Goal: Transaction & Acquisition: Purchase product/service

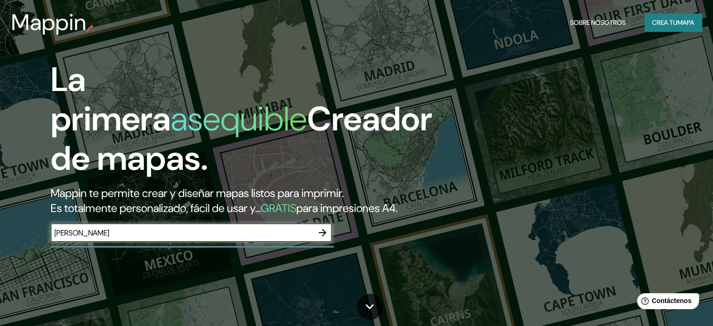
type input "[PERSON_NAME]"
click at [323, 236] on icon "button" at bounding box center [323, 233] width 8 height 8
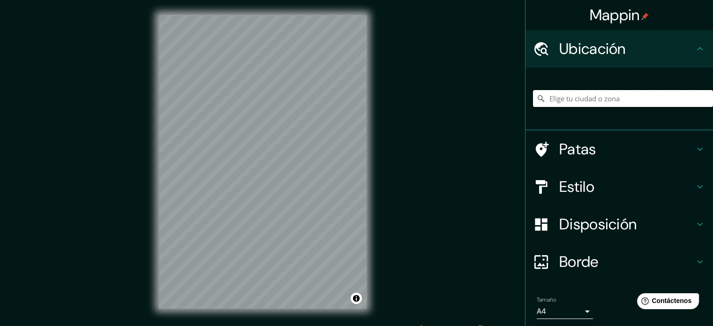
click at [554, 92] on input "Elige tu ciudad o zona" at bounding box center [623, 98] width 180 height 17
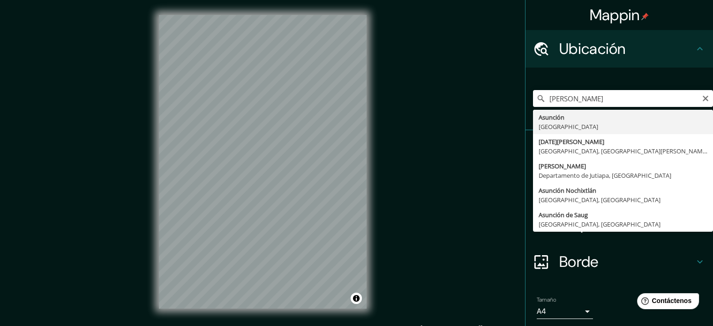
type input "[GEOGRAPHIC_DATA], [GEOGRAPHIC_DATA]"
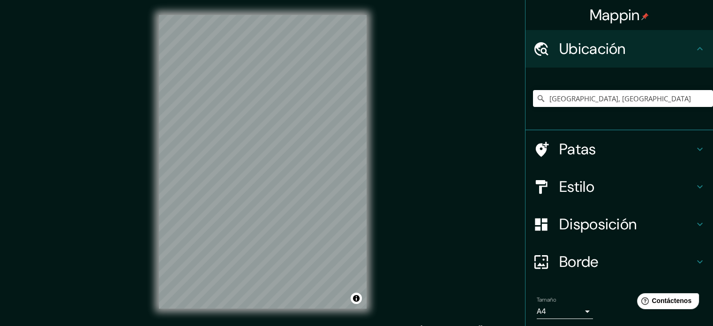
click at [631, 173] on div "Estilo" at bounding box center [620, 187] width 188 height 38
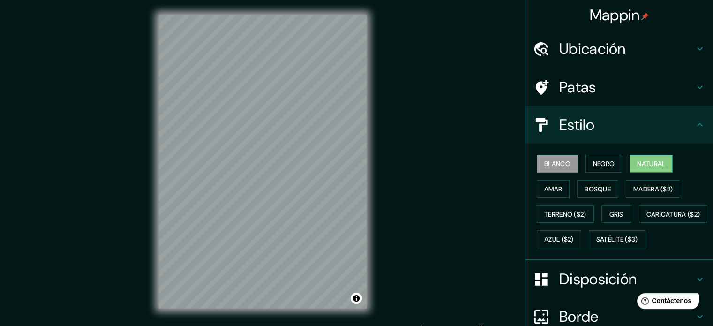
click at [637, 162] on font "Natural" at bounding box center [651, 163] width 28 height 8
click at [585, 189] on font "Bosque" at bounding box center [598, 189] width 26 height 8
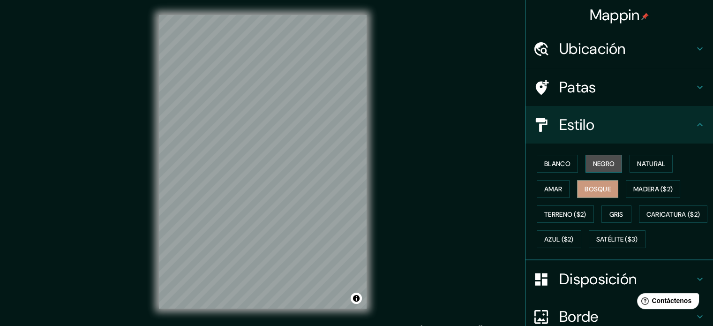
click at [586, 164] on button "Negro" at bounding box center [604, 164] width 37 height 18
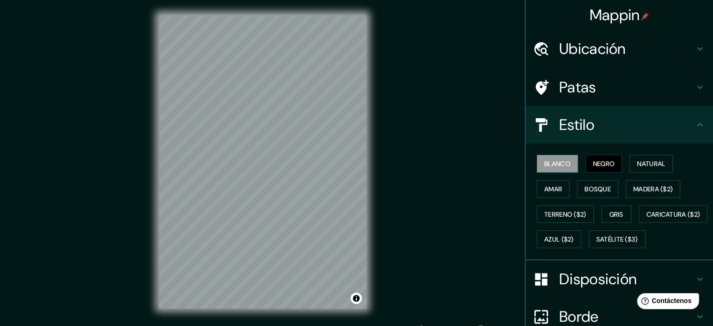
click at [544, 161] on font "Blanco" at bounding box center [557, 163] width 26 height 8
click at [556, 183] on button "Amar" at bounding box center [553, 189] width 33 height 18
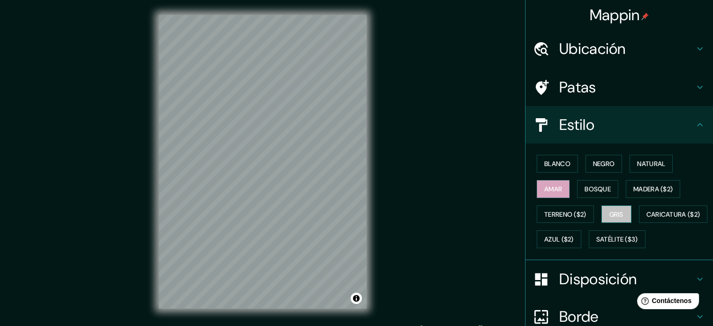
click at [618, 206] on button "Gris" at bounding box center [617, 214] width 30 height 18
click at [630, 195] on button "Madera ($2)" at bounding box center [653, 189] width 54 height 18
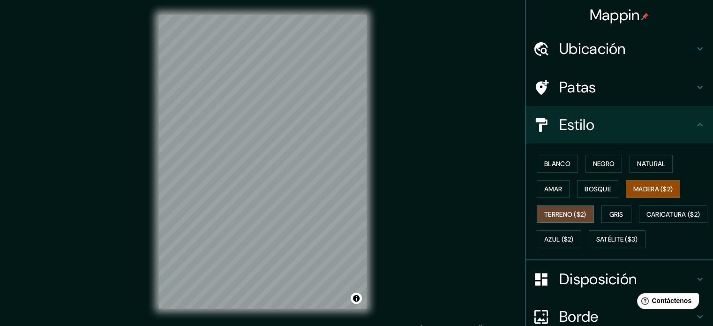
click at [576, 211] on font "Terreno ($2)" at bounding box center [565, 214] width 42 height 8
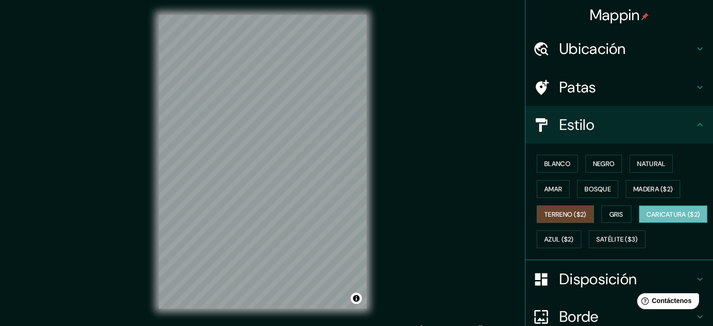
click at [647, 218] on font "Caricatura ($2)" at bounding box center [674, 214] width 54 height 8
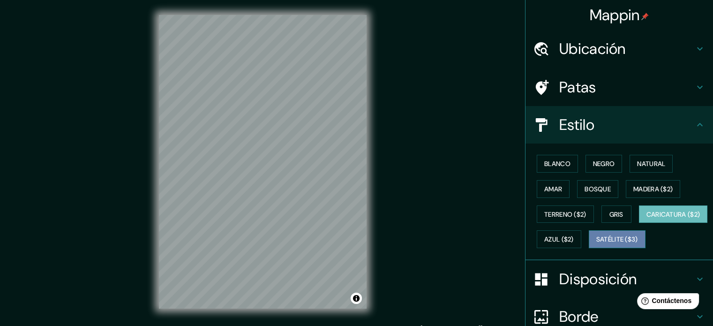
click at [596, 244] on font "Satélite ($3)" at bounding box center [617, 239] width 42 height 8
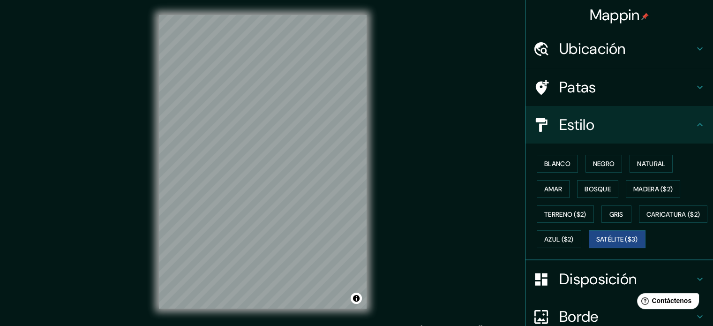
click at [373, 270] on div "© Mapbox © OpenStreetMap Improve this map © Maxar" at bounding box center [263, 161] width 238 height 323
click at [127, 193] on div "Mappin Ubicación [PERSON_NAME], [GEOGRAPHIC_DATA] Patas Estilo Blanco Negro Nat…" at bounding box center [356, 169] width 713 height 338
click at [642, 191] on font "Madera ($2)" at bounding box center [652, 189] width 39 height 8
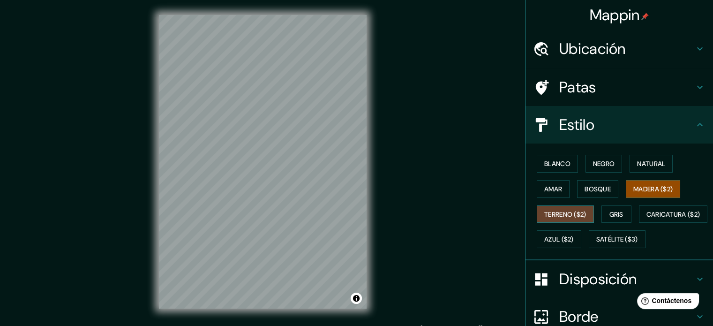
click at [554, 215] on font "Terreno ($2)" at bounding box center [565, 214] width 42 height 8
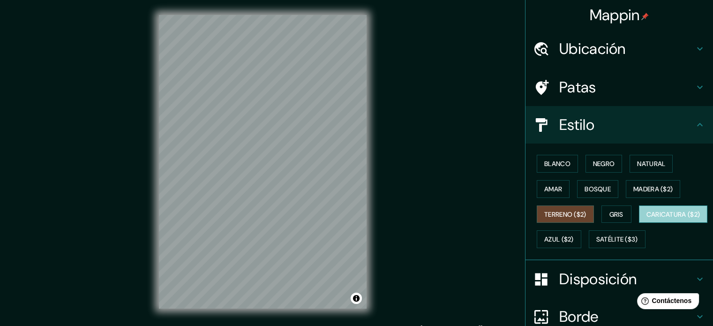
click at [647, 218] on font "Caricatura ($2)" at bounding box center [674, 214] width 54 height 8
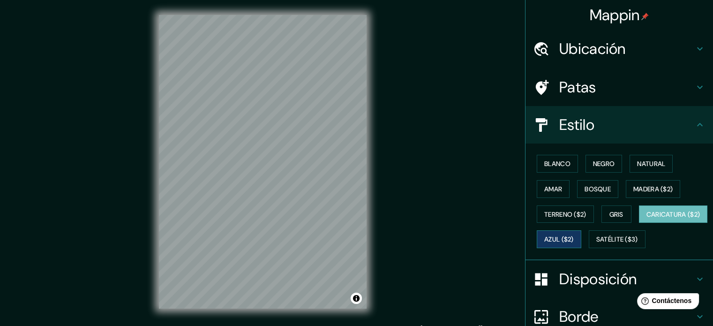
click at [574, 238] on font "Azul ($2)" at bounding box center [559, 239] width 30 height 8
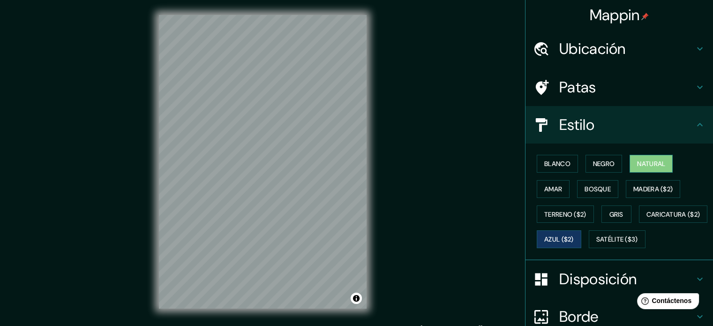
click at [645, 163] on font "Natural" at bounding box center [651, 163] width 28 height 8
click at [608, 162] on font "Negro" at bounding box center [604, 163] width 22 height 8
click at [637, 162] on font "Natural" at bounding box center [651, 163] width 28 height 8
click at [596, 244] on font "Satélite ($3)" at bounding box center [617, 239] width 42 height 8
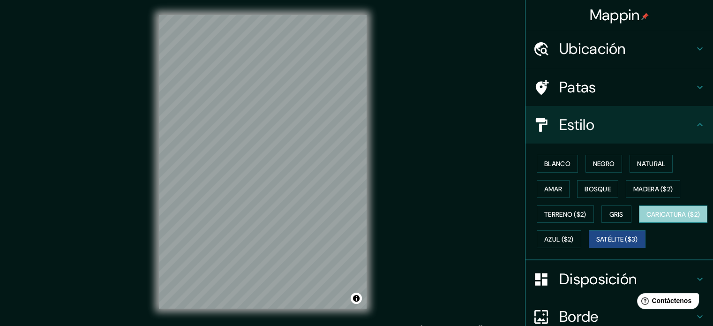
click at [647, 218] on font "Caricatura ($2)" at bounding box center [674, 214] width 54 height 8
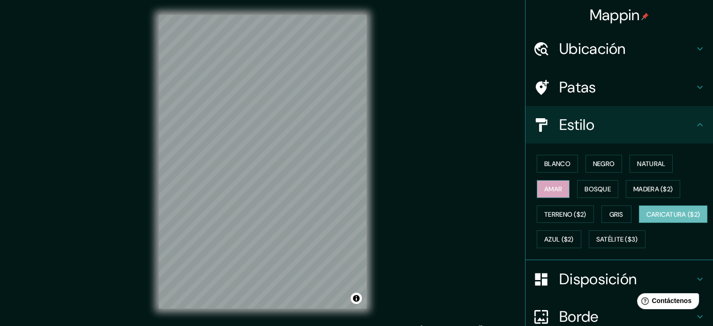
click at [551, 187] on font "Amar" at bounding box center [553, 189] width 18 height 8
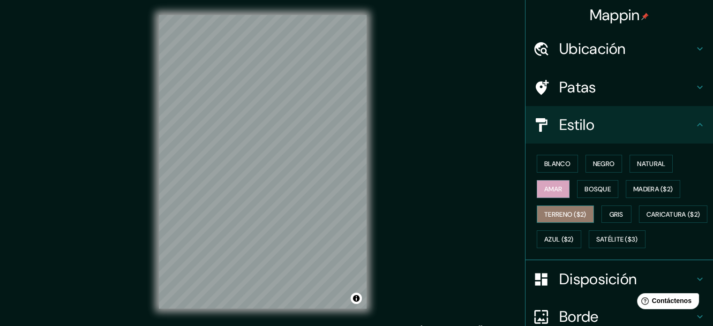
click at [563, 219] on button "Terreno ($2)" at bounding box center [565, 214] width 57 height 18
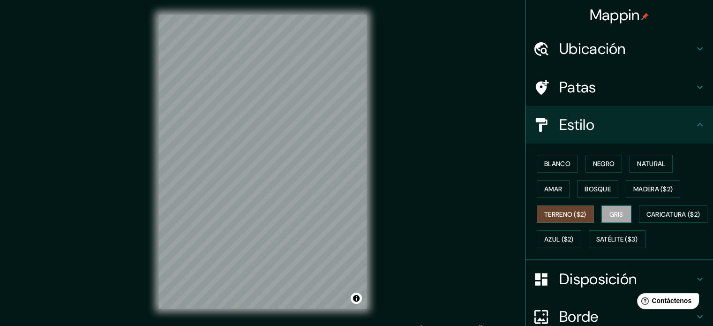
click at [613, 211] on font "Gris" at bounding box center [616, 214] width 14 height 8
click at [641, 193] on font "Madera ($2)" at bounding box center [652, 189] width 39 height 12
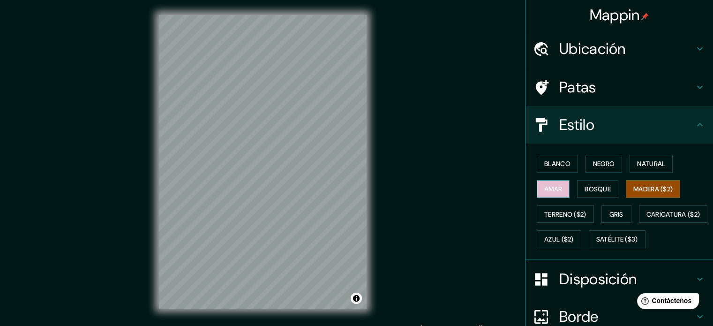
click at [555, 195] on button "Amar" at bounding box center [553, 189] width 33 height 18
click at [603, 191] on font "Bosque" at bounding box center [598, 189] width 26 height 8
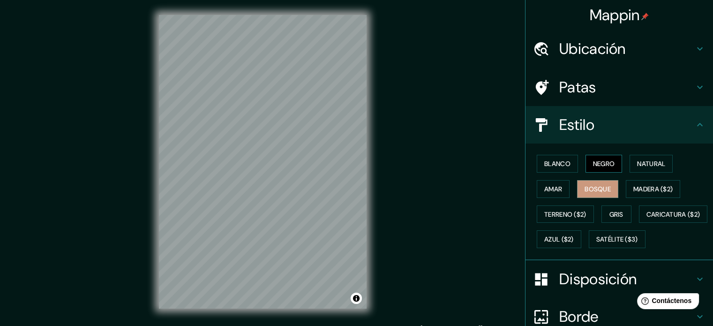
click at [600, 160] on font "Negro" at bounding box center [604, 163] width 22 height 8
click at [566, 214] on font "Terreno ($2)" at bounding box center [565, 214] width 42 height 8
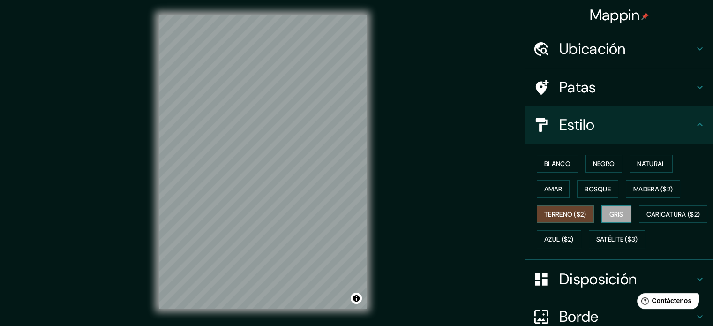
click at [602, 209] on button "Gris" at bounding box center [617, 214] width 30 height 18
click at [562, 213] on font "Terreno ($2)" at bounding box center [565, 214] width 42 height 8
click at [647, 220] on font "Caricatura ($2)" at bounding box center [674, 214] width 54 height 12
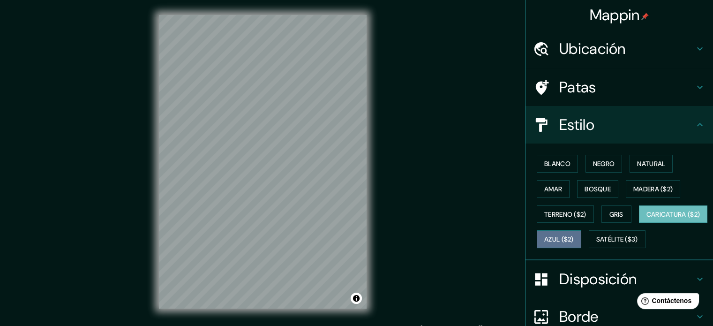
click at [574, 239] on font "Azul ($2)" at bounding box center [559, 239] width 30 height 8
click at [647, 218] on font "Caricatura ($2)" at bounding box center [674, 214] width 54 height 8
click at [222, 292] on div at bounding box center [221, 291] width 8 height 8
click at [251, 152] on div at bounding box center [249, 154] width 8 height 8
click at [596, 244] on font "Satélite ($3)" at bounding box center [617, 239] width 42 height 8
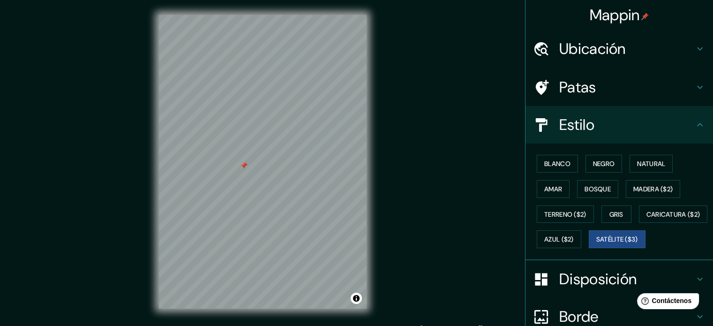
click at [244, 167] on div at bounding box center [244, 166] width 8 height 8
click at [599, 192] on font "Bosque" at bounding box center [598, 189] width 26 height 8
click at [596, 244] on font "Satélite ($3)" at bounding box center [617, 239] width 42 height 8
click at [555, 188] on font "Amar" at bounding box center [553, 189] width 18 height 8
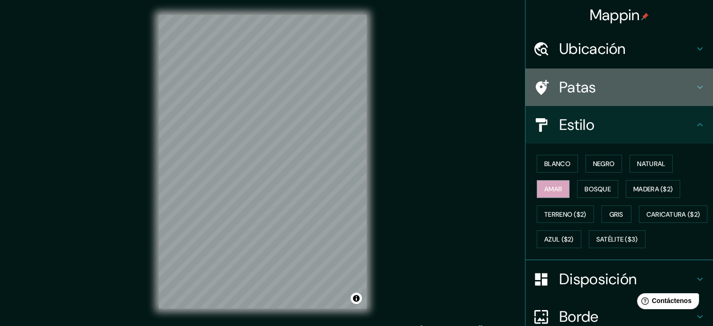
click at [608, 93] on h4 "Patas" at bounding box center [626, 87] width 135 height 19
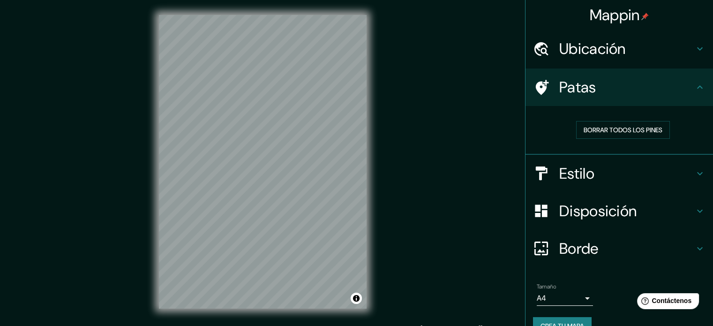
click at [608, 93] on h4 "Patas" at bounding box center [626, 87] width 135 height 19
click at [672, 90] on h4 "Patas" at bounding box center [626, 87] width 135 height 19
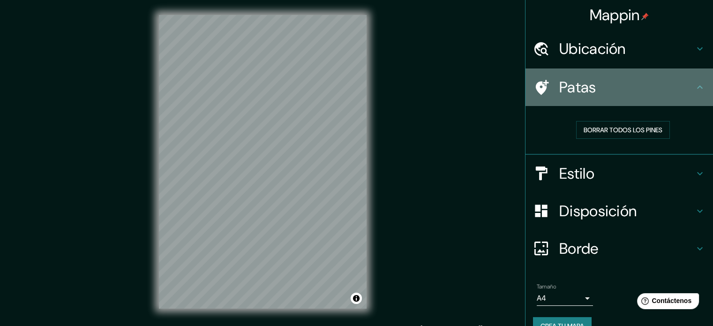
click at [694, 88] on icon at bounding box center [699, 87] width 11 height 11
click at [695, 92] on icon at bounding box center [699, 87] width 11 height 11
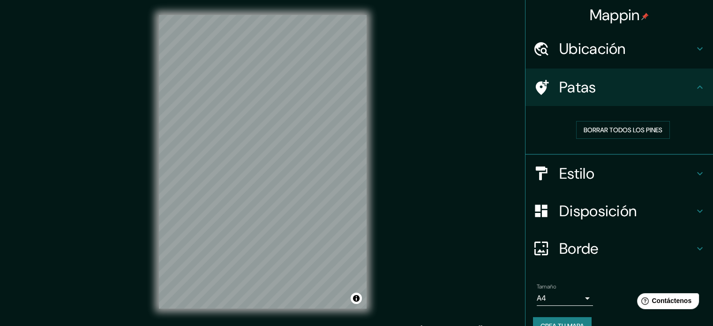
click at [695, 92] on icon at bounding box center [699, 87] width 11 height 11
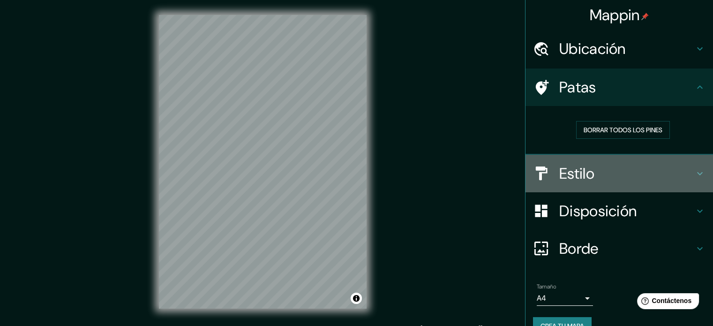
click at [627, 177] on h4 "Estilo" at bounding box center [626, 173] width 135 height 19
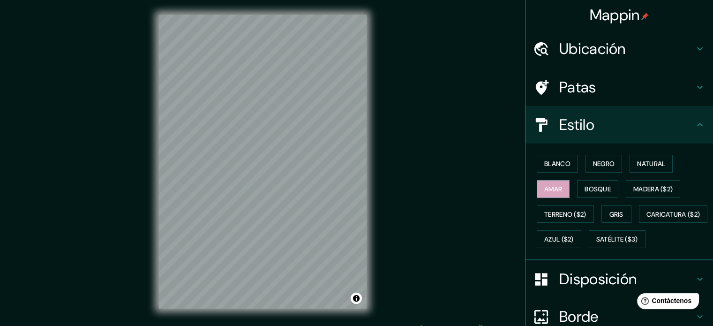
click at [626, 56] on h4 "Ubicación" at bounding box center [626, 48] width 135 height 19
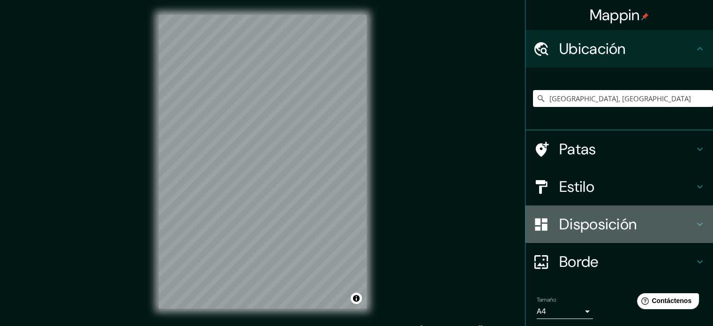
click at [609, 229] on font "Disposición" at bounding box center [597, 224] width 77 height 20
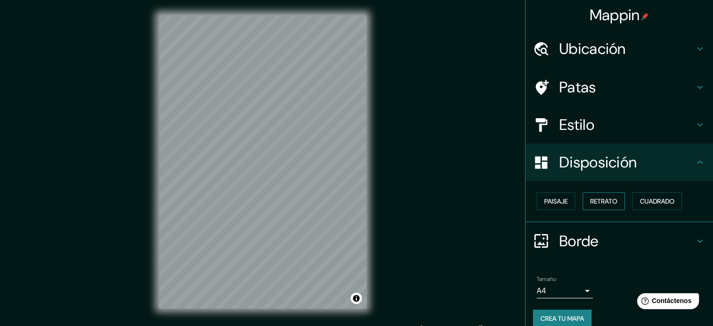
click at [603, 205] on font "Retrato" at bounding box center [603, 201] width 27 height 12
click at [544, 204] on font "Paisaje" at bounding box center [555, 201] width 23 height 8
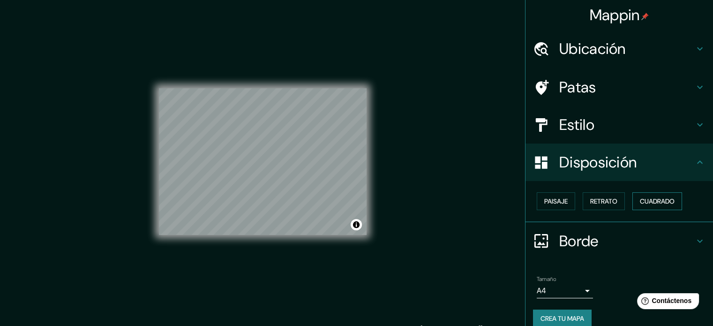
click at [649, 201] on font "Cuadrado" at bounding box center [657, 201] width 35 height 8
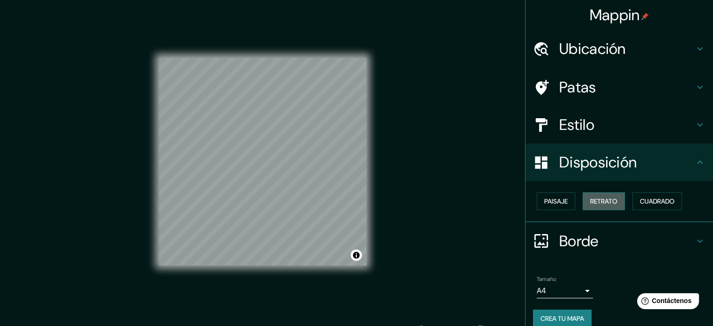
click at [613, 201] on button "Retrato" at bounding box center [604, 201] width 42 height 18
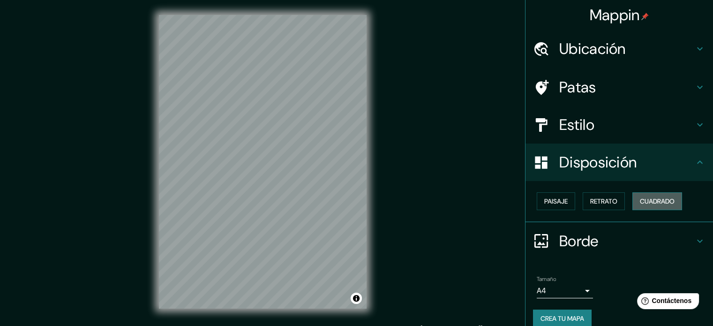
click at [649, 201] on font "Cuadrado" at bounding box center [657, 201] width 35 height 8
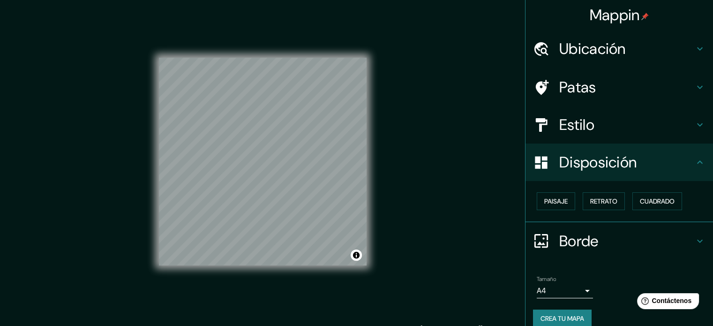
scroll to position [11, 0]
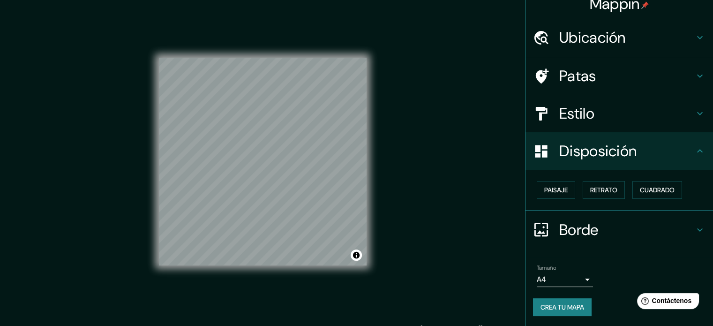
click at [579, 277] on body "Mappin Ubicación [GEOGRAPHIC_DATA], [GEOGRAPHIC_DATA] Patas Estilo Disposición …" at bounding box center [356, 163] width 713 height 326
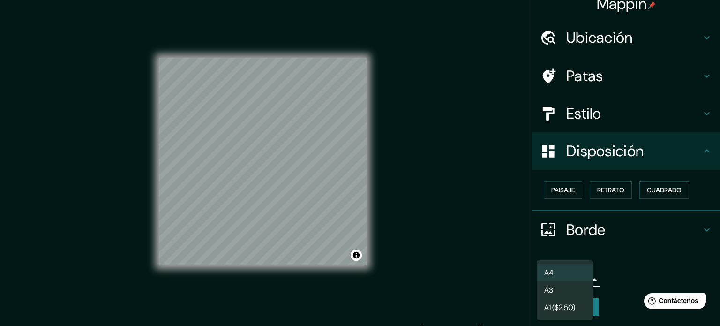
click at [568, 305] on font "A1 ($2.50)" at bounding box center [559, 307] width 31 height 10
click at [574, 276] on body "Mappin Ubicación [GEOGRAPHIC_DATA], [GEOGRAPHIC_DATA] Patas Estilo Disposición …" at bounding box center [360, 163] width 720 height 326
click at [565, 285] on li "A3" at bounding box center [565, 289] width 56 height 17
type input "a4"
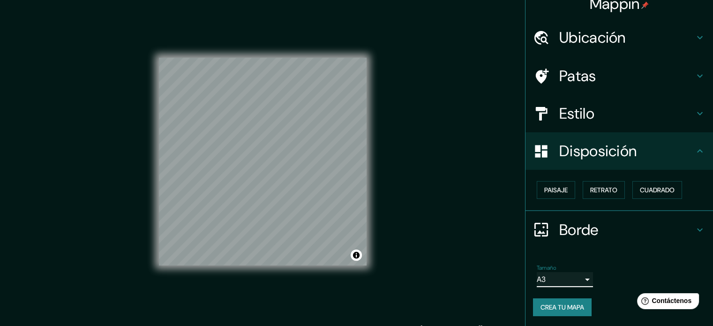
scroll to position [0, 0]
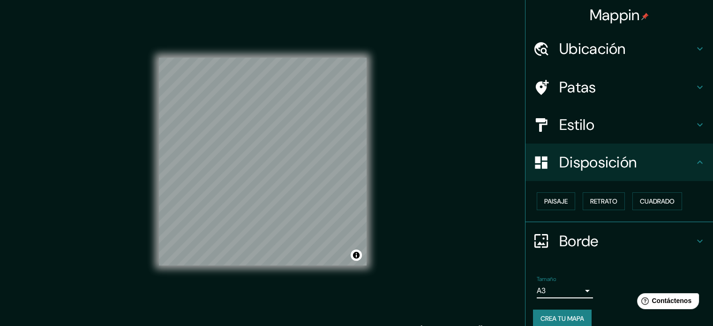
click at [611, 131] on h4 "Estilo" at bounding box center [626, 124] width 135 height 19
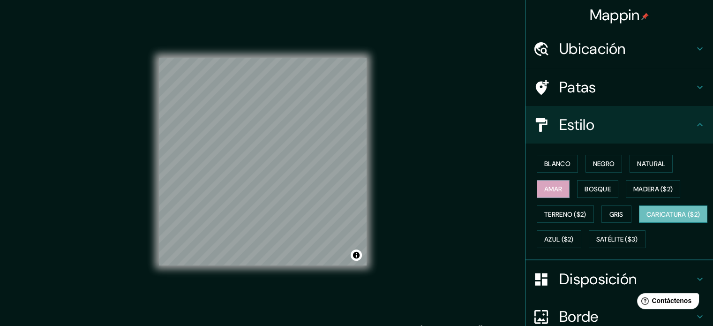
click at [647, 218] on font "Caricatura ($2)" at bounding box center [674, 214] width 54 height 8
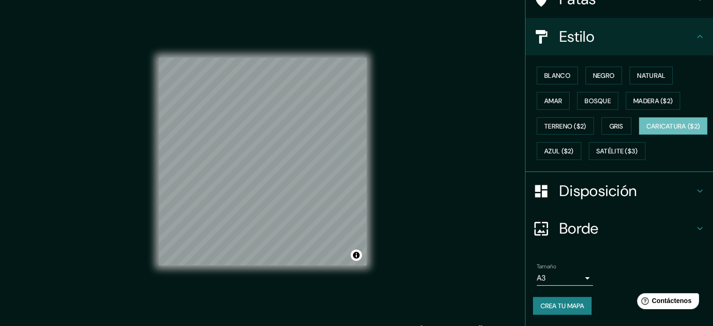
click at [617, 201] on font "Disposición" at bounding box center [597, 191] width 77 height 20
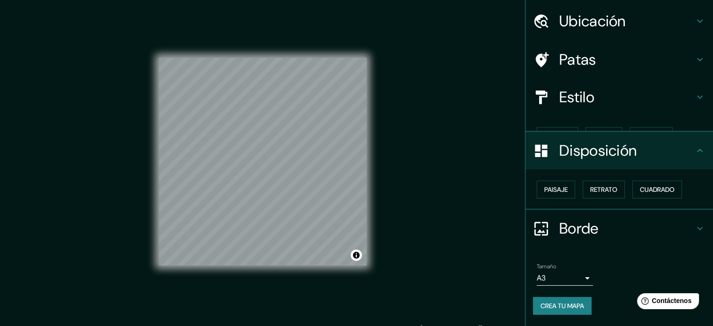
scroll to position [11, 0]
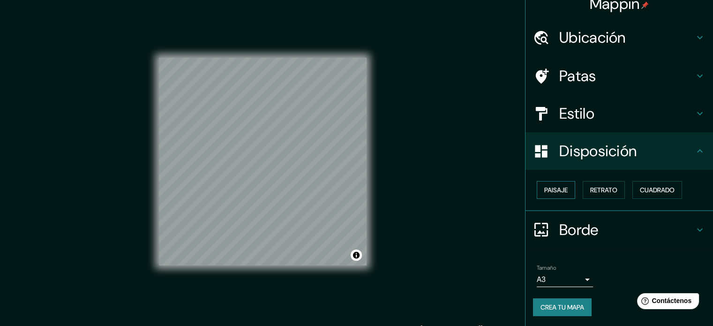
click at [545, 187] on font "Paisaje" at bounding box center [555, 190] width 23 height 8
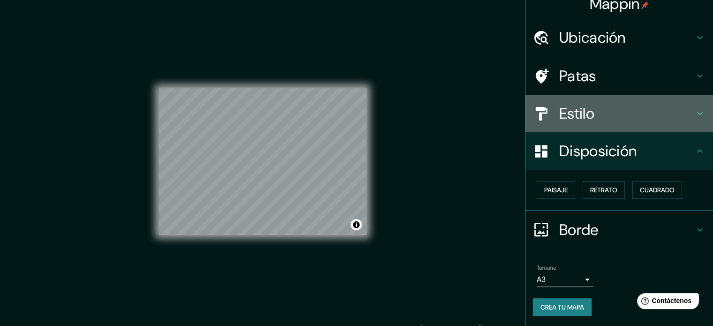
click at [580, 124] on div "Estilo" at bounding box center [620, 114] width 188 height 38
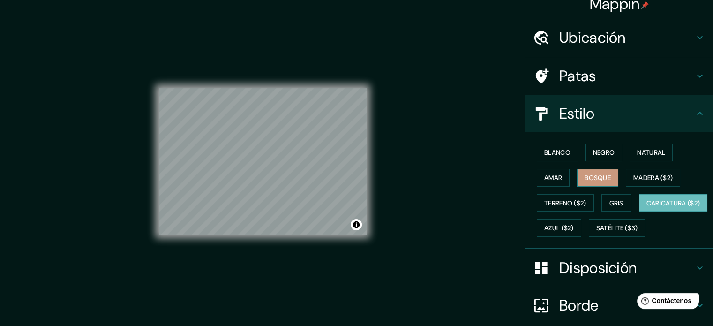
click at [592, 181] on font "Bosque" at bounding box center [598, 177] width 26 height 8
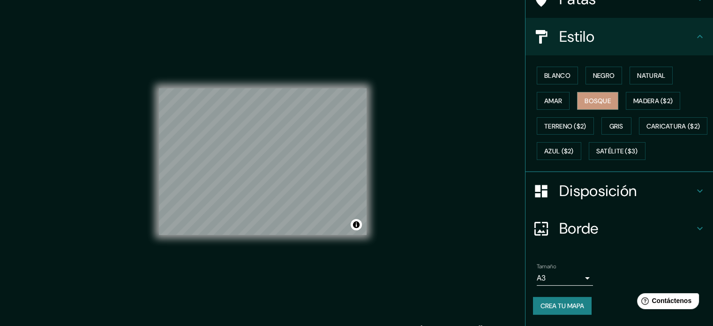
click at [583, 192] on font "Disposición" at bounding box center [597, 191] width 77 height 20
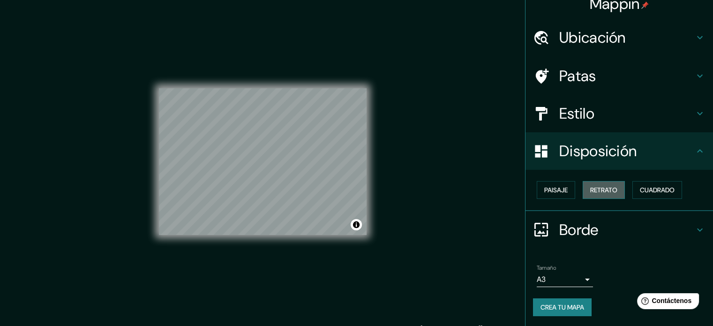
click at [596, 186] on font "Retrato" at bounding box center [603, 190] width 27 height 8
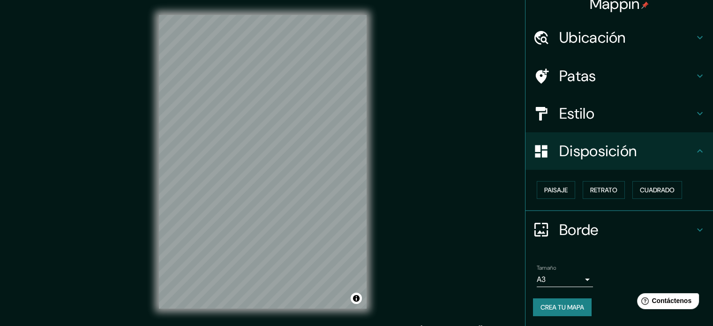
scroll to position [0, 0]
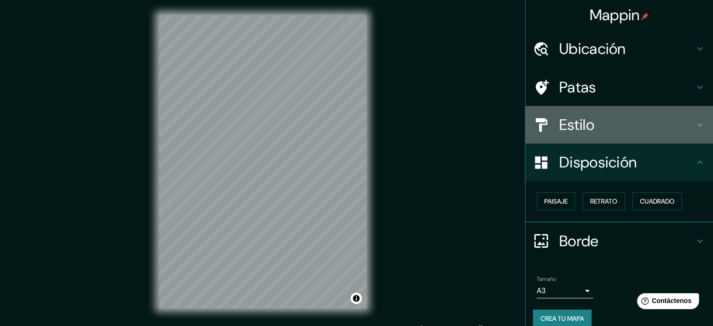
click at [599, 133] on h4 "Estilo" at bounding box center [626, 124] width 135 height 19
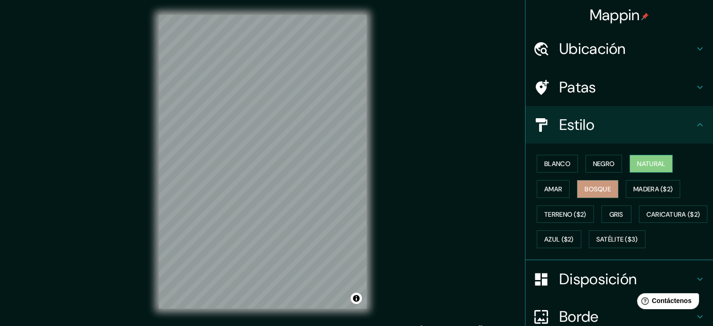
click at [647, 164] on font "Natural" at bounding box center [651, 163] width 28 height 8
click at [609, 214] on font "Gris" at bounding box center [616, 214] width 14 height 8
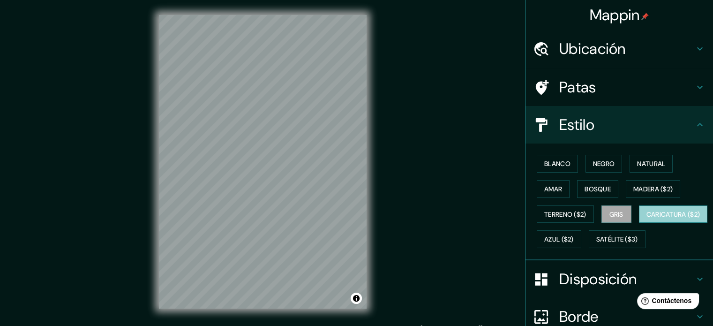
click at [647, 218] on font "Caricatura ($2)" at bounding box center [674, 214] width 54 height 8
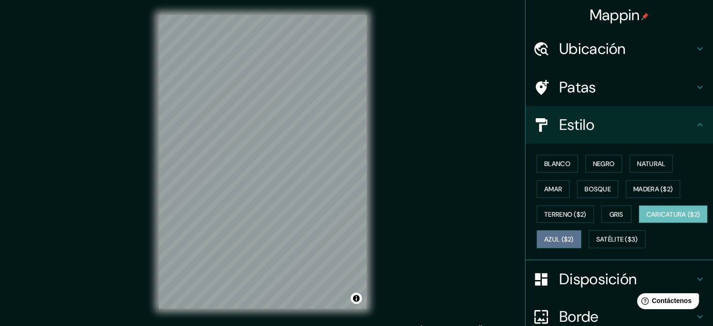
click at [581, 236] on button "Azul ($2)" at bounding box center [559, 239] width 45 height 18
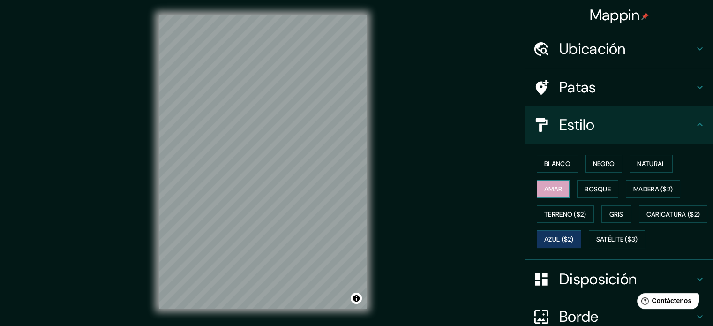
click at [548, 187] on font "Amar" at bounding box center [553, 189] width 18 height 8
click at [554, 164] on font "Blanco" at bounding box center [557, 163] width 26 height 8
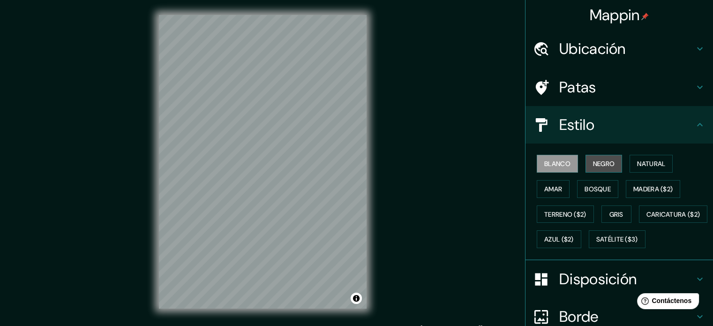
click at [597, 162] on font "Negro" at bounding box center [604, 163] width 22 height 8
click at [596, 178] on div "Blanco Negro Natural Amar Bosque Madera ($2) Terreno ($2) Gris Caricatura ($2) …" at bounding box center [623, 201] width 180 height 101
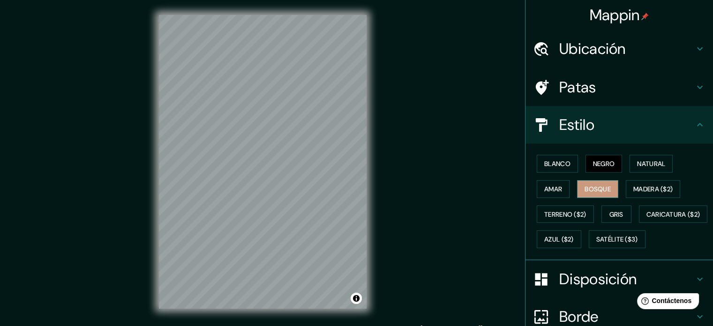
click at [595, 187] on font "Bosque" at bounding box center [598, 189] width 26 height 8
click at [562, 215] on font "Terreno ($2)" at bounding box center [565, 214] width 42 height 8
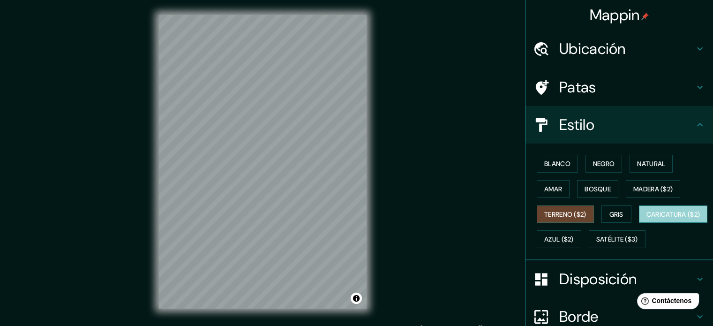
click at [647, 218] on font "Caricatura ($2)" at bounding box center [674, 214] width 54 height 8
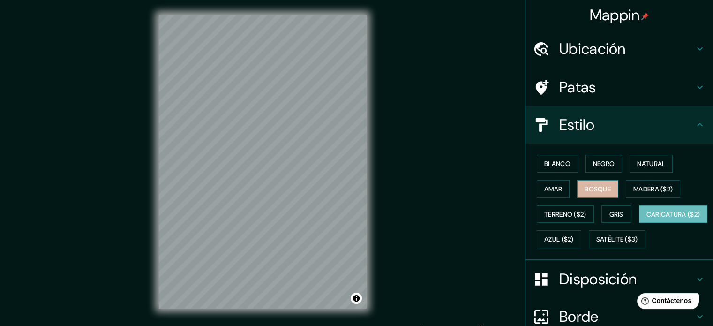
click at [600, 189] on font "Bosque" at bounding box center [598, 189] width 26 height 8
